Goal: Navigation & Orientation: Find specific page/section

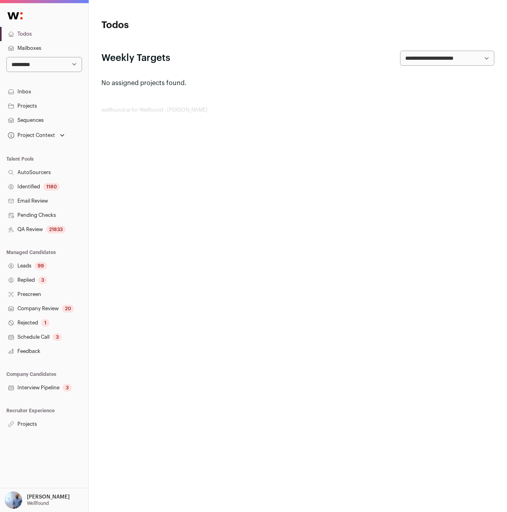
click at [438, 276] on html "**********" at bounding box center [253, 256] width 507 height 512
